Goal: Check status: Check status

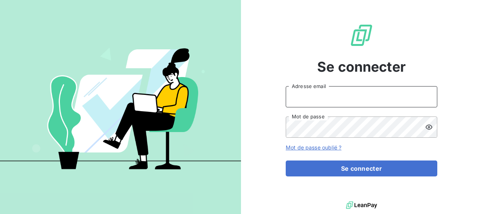
click at [307, 99] on input "Adresse email" at bounding box center [362, 96] width 152 height 21
type input "[EMAIL_ADDRESS][DOMAIN_NAME]"
click at [428, 127] on icon at bounding box center [429, 127] width 7 height 5
click at [286, 160] on button "Se connecter" at bounding box center [362, 168] width 152 height 16
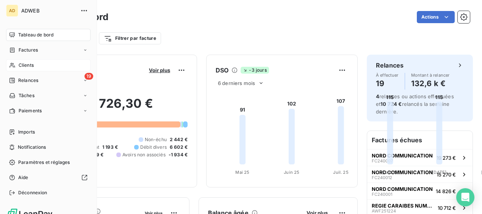
click at [23, 66] on span "Clients" at bounding box center [26, 65] width 15 height 7
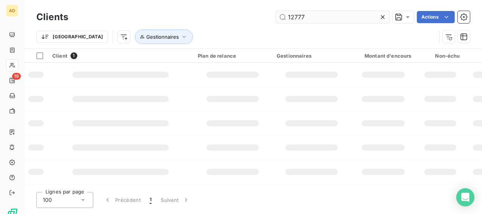
type input "12777"
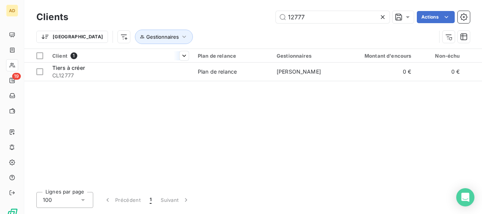
click at [149, 61] on th "Client 1" at bounding box center [121, 56] width 146 height 14
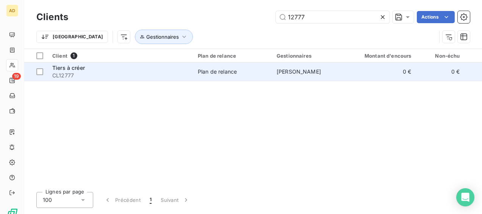
click at [146, 67] on div "Tiers à créer" at bounding box center [120, 68] width 136 height 8
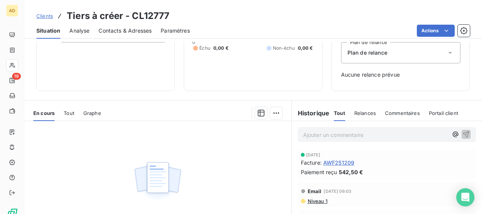
scroll to position [89, 0]
click at [303, 135] on p "Ajouter un commentaire ﻿" at bounding box center [375, 135] width 145 height 9
click at [452, 135] on icon "button" at bounding box center [455, 135] width 6 height 6
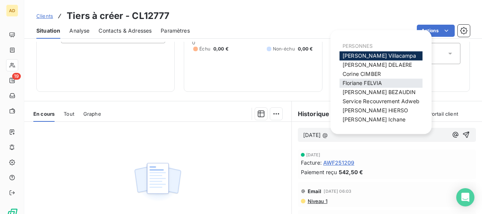
click at [356, 82] on span "[PERSON_NAME]" at bounding box center [362, 83] width 39 height 6
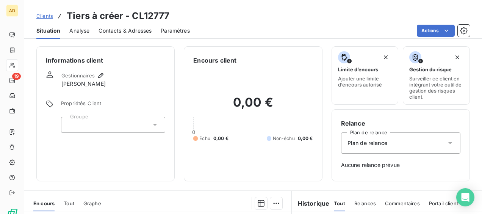
scroll to position [76, 0]
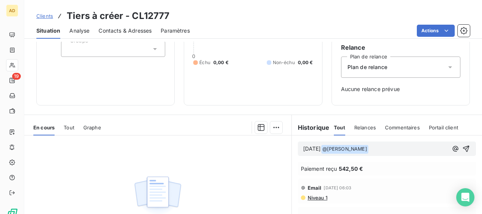
click at [384, 147] on p "[DATE] @ [PERSON_NAME] ﻿ ﻿" at bounding box center [375, 148] width 145 height 9
click at [327, 153] on p "[DATE] @ [PERSON_NAME] ﻿ peux tu créer le client stp" at bounding box center [375, 148] width 145 height 9
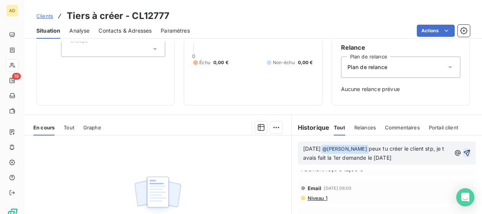
click at [463, 152] on icon "button" at bounding box center [467, 153] width 8 height 8
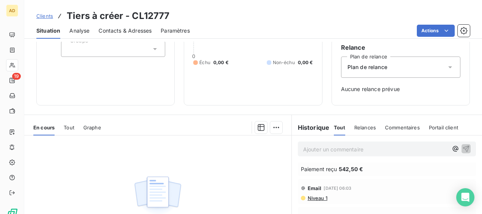
scroll to position [62, 0]
click at [385, 177] on div "Email [DATE] 06:03 Niveau 1" at bounding box center [387, 191] width 190 height 28
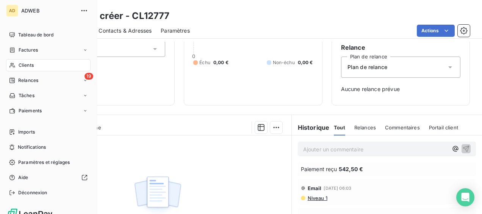
click at [28, 63] on span "Clients" at bounding box center [26, 65] width 15 height 7
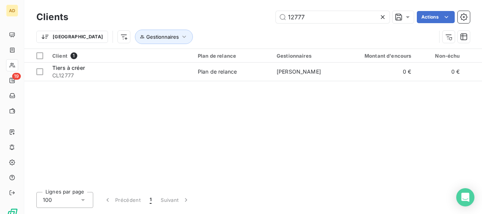
drag, startPoint x: 312, startPoint y: 19, endPoint x: 253, endPoint y: 16, distance: 58.8
click at [253, 16] on div "12777 Actions" at bounding box center [273, 17] width 393 height 12
type input "d"
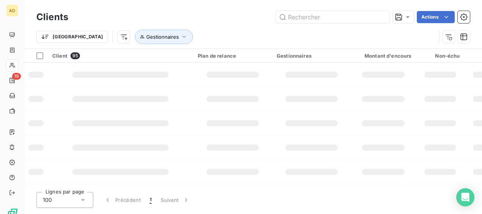
type input "s"
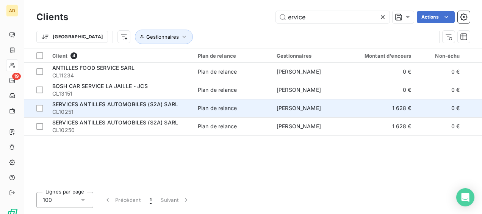
type input "ervice"
click at [141, 106] on span "SERVICES ANTILLES AUTOMOBILES (S2A) SARL" at bounding box center [115, 104] width 126 height 6
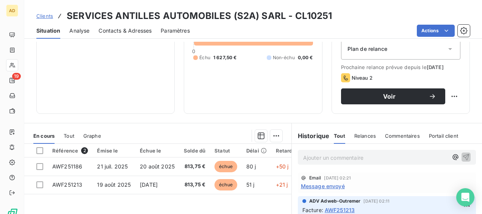
scroll to position [189, 0]
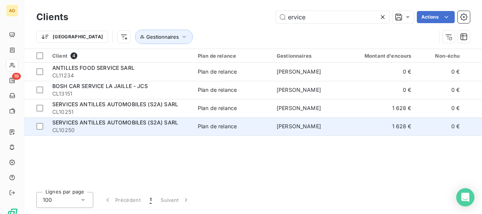
click at [83, 128] on span "CL10250" at bounding box center [120, 130] width 136 height 8
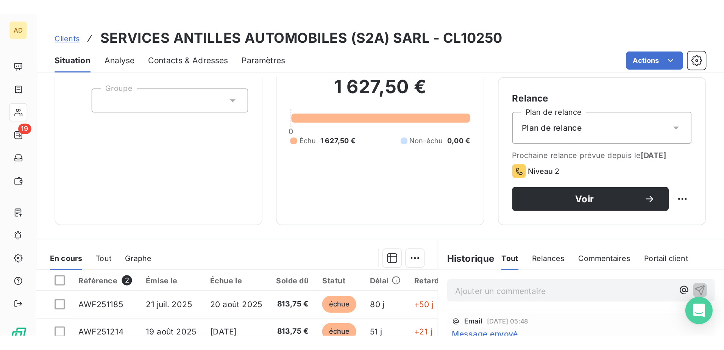
scroll to position [152, 0]
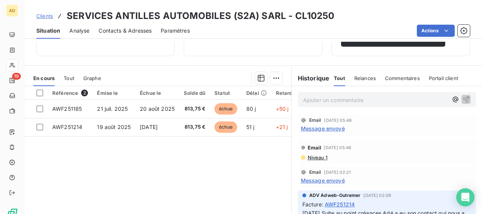
click at [258, 159] on div "Référence 2 Émise le Échue le Solde dû Statut Délai Retard Agence Statut Chorus…" at bounding box center [157, 159] width 267 height 146
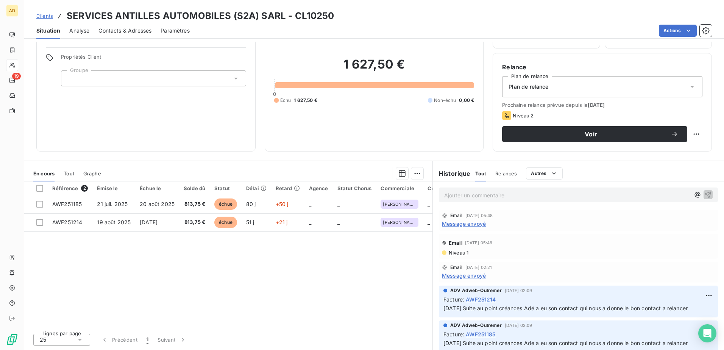
scroll to position [46, 0]
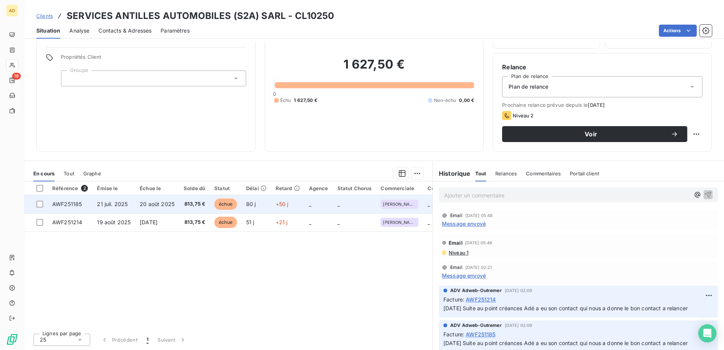
click at [179, 202] on td "813,75 €" at bounding box center [194, 204] width 31 height 18
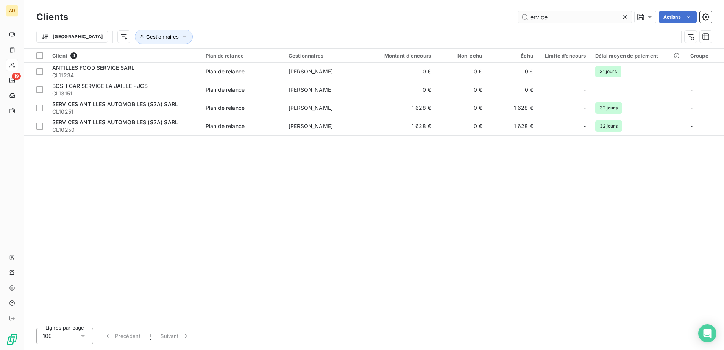
drag, startPoint x: 555, startPoint y: 18, endPoint x: 519, endPoint y: 17, distance: 36.8
click at [482, 17] on input "ervice" at bounding box center [575, 17] width 114 height 12
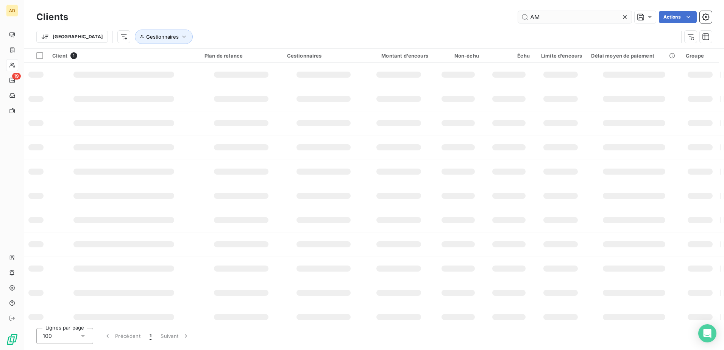
type input "A"
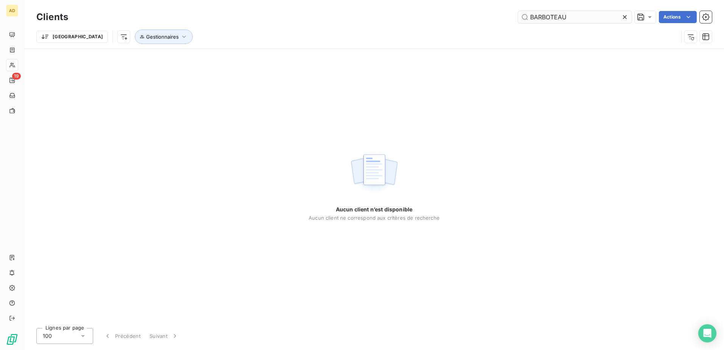
click at [482, 18] on input "BARBOTEAU" at bounding box center [575, 17] width 114 height 12
drag, startPoint x: 574, startPoint y: 14, endPoint x: 514, endPoint y: 17, distance: 59.9
click at [482, 17] on div "BARRBOTEAU Actions" at bounding box center [394, 17] width 635 height 12
click at [482, 13] on input "BARRBOTEAU" at bounding box center [575, 17] width 114 height 12
click at [482, 17] on input "BARRBOTEAU" at bounding box center [575, 17] width 114 height 12
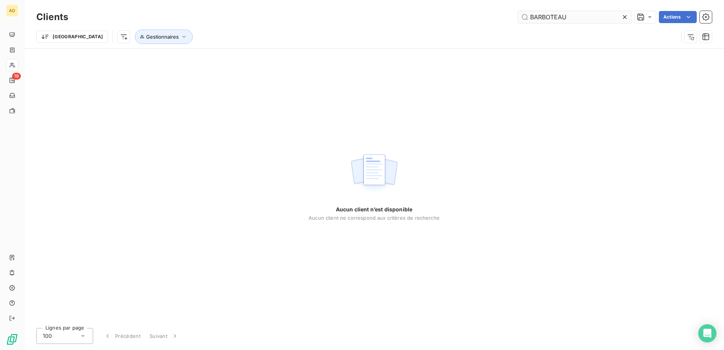
click at [482, 16] on input "BARBOTEAU" at bounding box center [575, 17] width 114 height 12
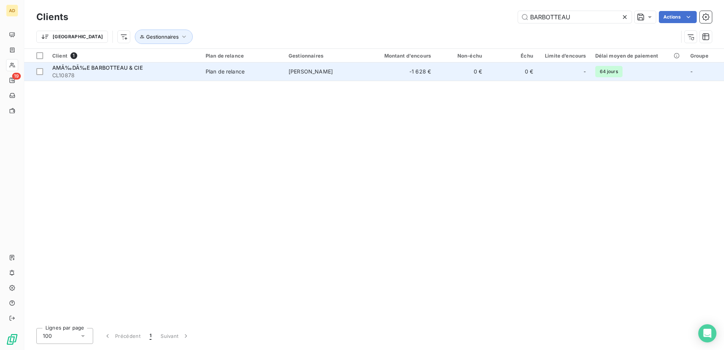
type input "BARBOTTEAU"
click at [172, 70] on div "AMÃ‰DÃ‰E BARBOTTEAU & CIE" at bounding box center [124, 68] width 144 height 8
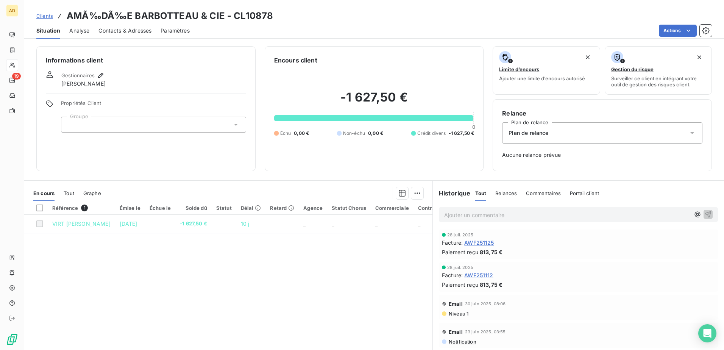
click at [69, 193] on span "Tout" at bounding box center [69, 193] width 11 height 6
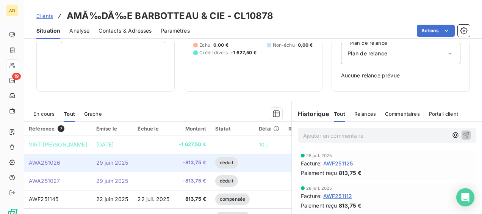
scroll to position [165, 0]
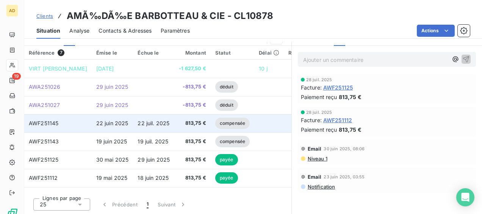
click at [169, 127] on td "22 juil. 2025" at bounding box center [153, 123] width 41 height 18
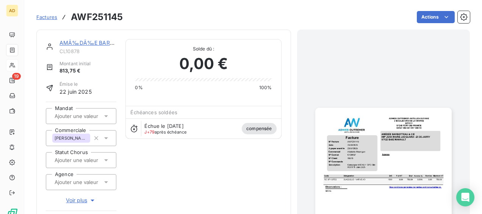
click at [377, 164] on img "button" at bounding box center [383, 204] width 136 height 192
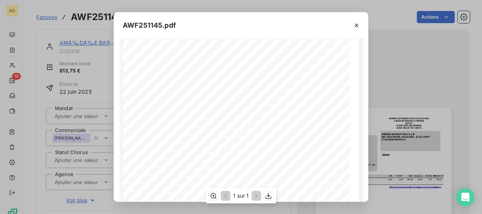
scroll to position [38, 0]
click at [356, 27] on icon "button" at bounding box center [357, 26] width 8 height 8
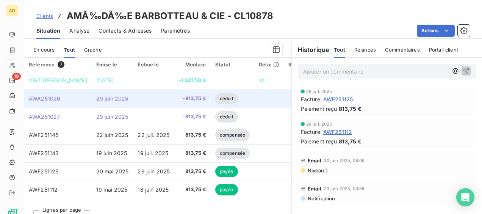
scroll to position [165, 0]
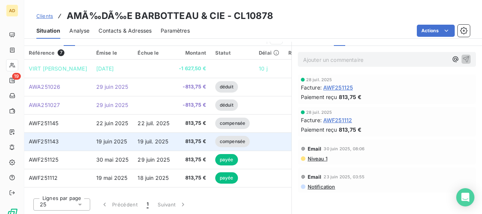
click at [174, 146] on td "19 juil. 2025" at bounding box center [153, 141] width 41 height 18
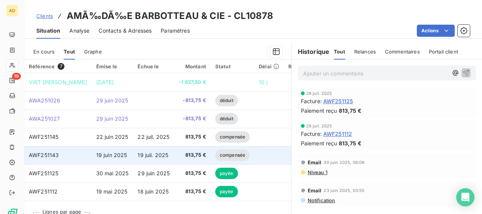
scroll to position [165, 0]
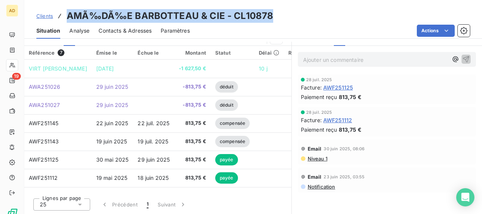
drag, startPoint x: 266, startPoint y: 17, endPoint x: 69, endPoint y: 19, distance: 196.7
click at [69, 19] on div "Clients AMÃ‰DÃ‰[PERSON_NAME] & CIE - CL10878" at bounding box center [253, 16] width 458 height 14
copy h3 "AMÃ‰DÃ‰E BARBOTTEAU & CIE - CL10878"
click at [362, 20] on div "Clients AMÃ‰DÃ‰[PERSON_NAME] & CIE - CL10878" at bounding box center [253, 16] width 458 height 14
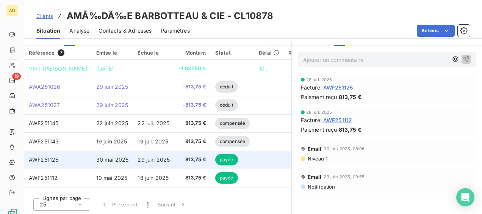
click at [206, 157] on span "813,75 €" at bounding box center [192, 160] width 27 height 8
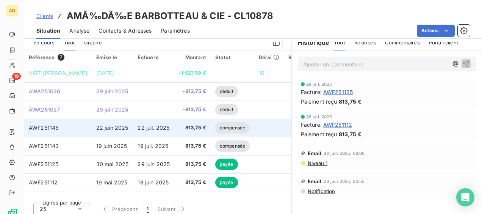
scroll to position [165, 0]
